Goal: Transaction & Acquisition: Purchase product/service

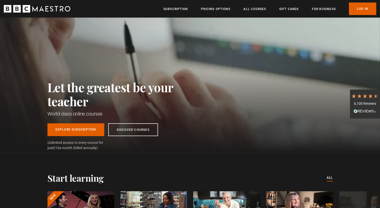
scroll to position [0, 39]
click at [216, 10] on link "Pricing Options" at bounding box center [215, 9] width 29 height 5
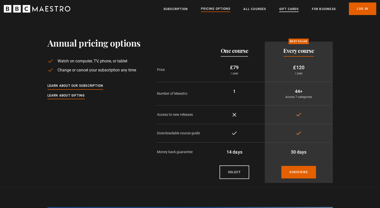
click at [288, 11] on link "Gift Cards" at bounding box center [289, 9] width 20 height 5
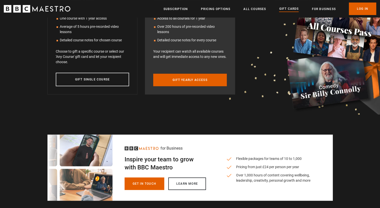
scroll to position [129, 0]
